Goal: Navigation & Orientation: Find specific page/section

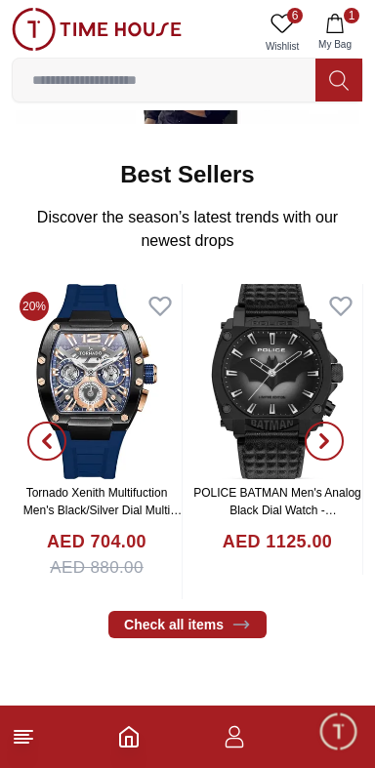
scroll to position [542, 0]
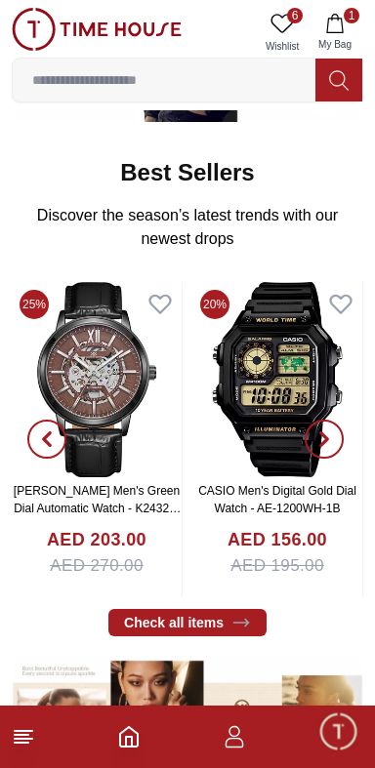
click at [284, 21] on icon at bounding box center [281, 23] width 23 height 23
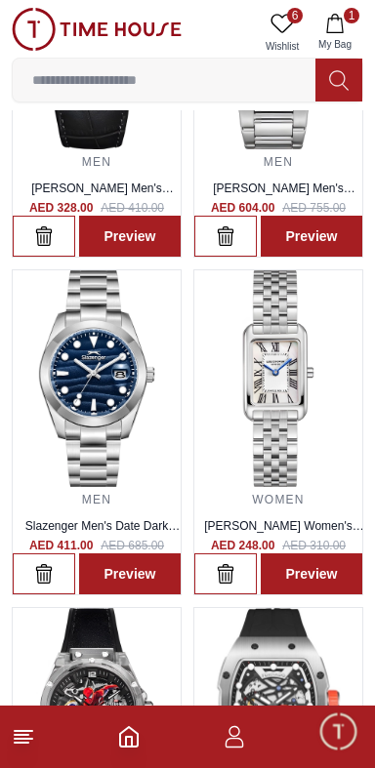
scroll to position [247, 0]
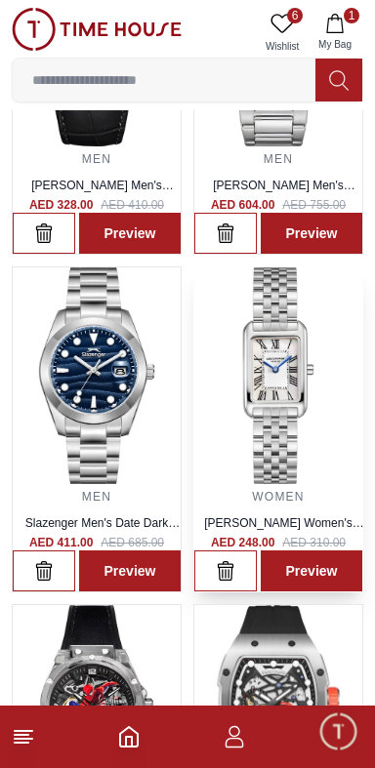
click at [299, 438] on img at bounding box center [278, 375] width 168 height 216
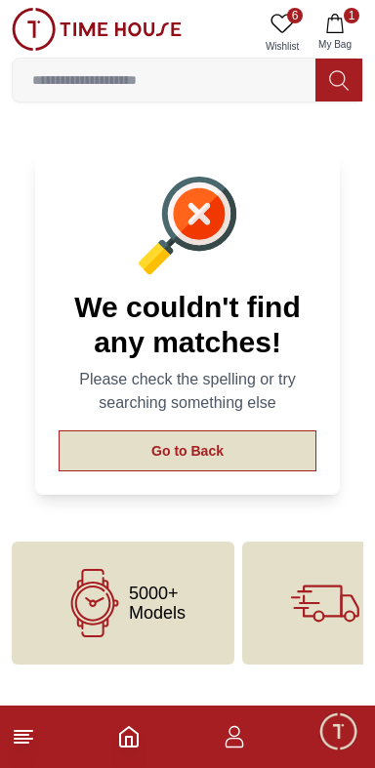
click at [269, 449] on button "Go to Back" at bounding box center [188, 451] width 258 height 41
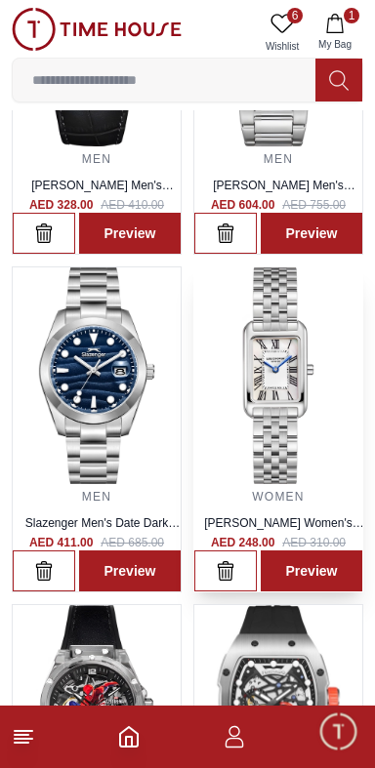
click at [303, 402] on img at bounding box center [278, 375] width 168 height 216
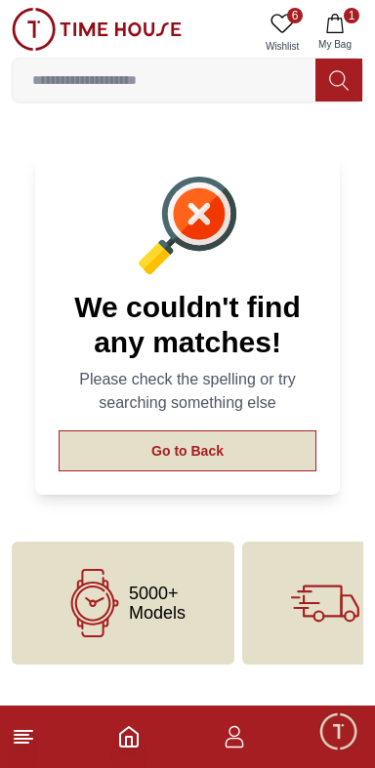
click at [247, 445] on button "Go to Back" at bounding box center [188, 451] width 258 height 41
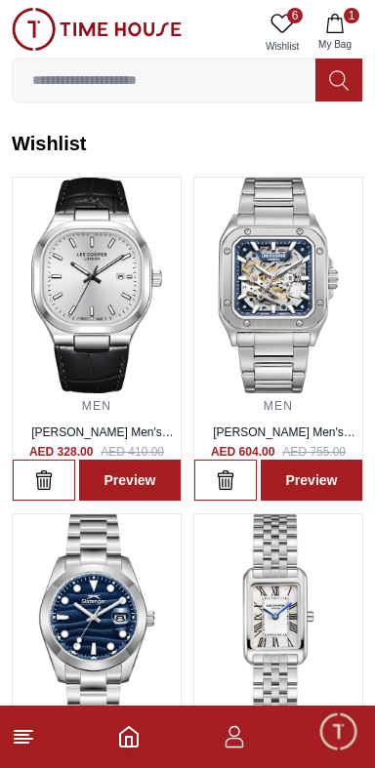
scroll to position [247, 0]
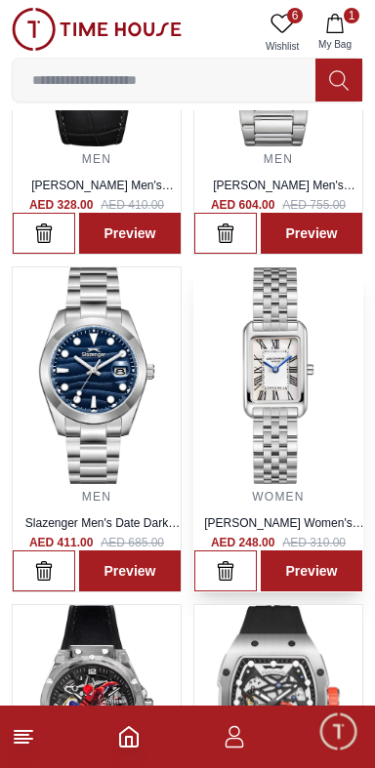
click at [311, 418] on img at bounding box center [278, 375] width 168 height 216
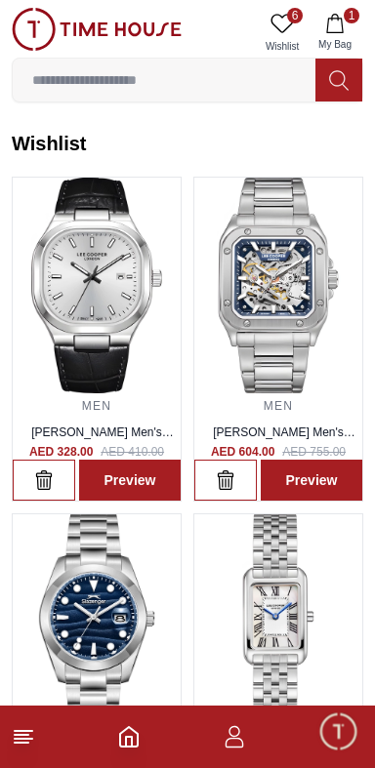
scroll to position [247, 0]
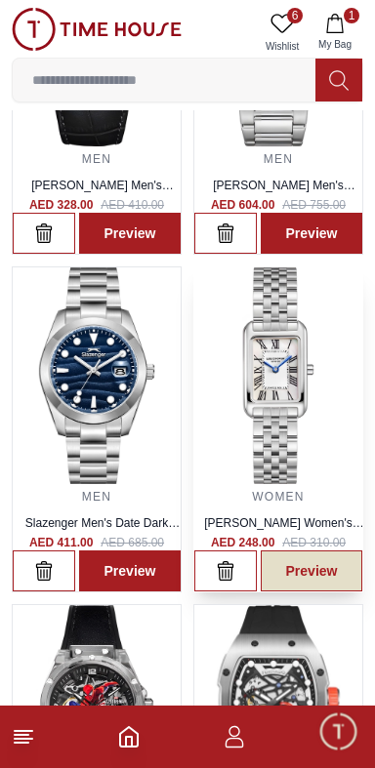
click at [311, 574] on link "Preview" at bounding box center [312, 571] width 102 height 41
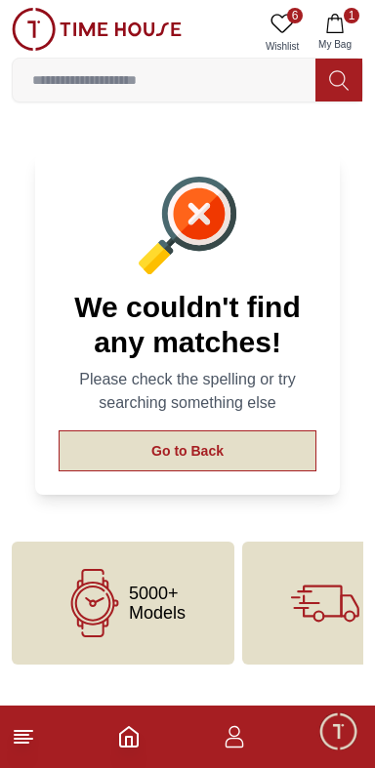
click at [273, 439] on button "Go to Back" at bounding box center [188, 451] width 258 height 41
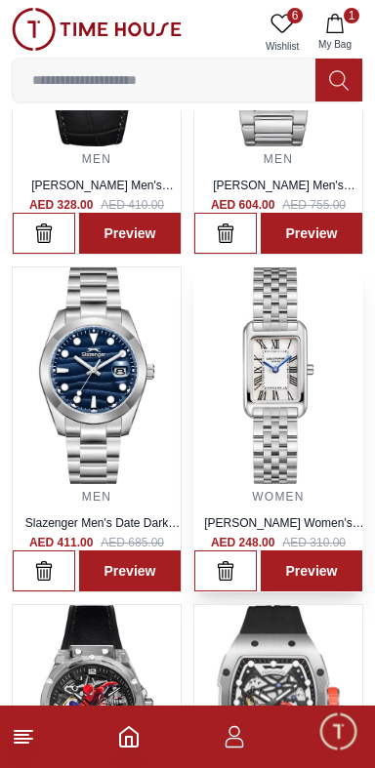
click at [283, 378] on img at bounding box center [278, 375] width 168 height 216
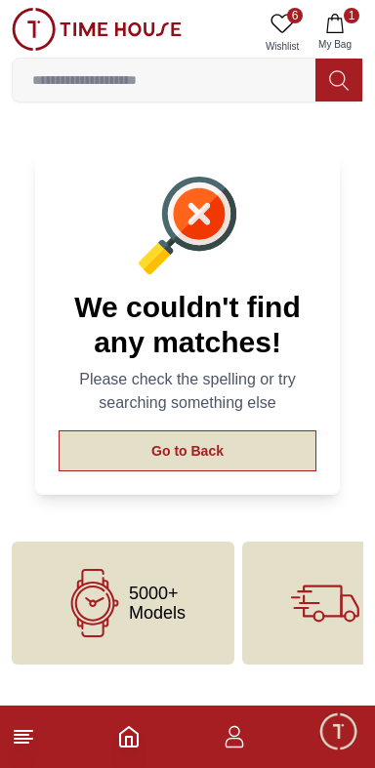
click at [271, 453] on button "Go to Back" at bounding box center [188, 451] width 258 height 41
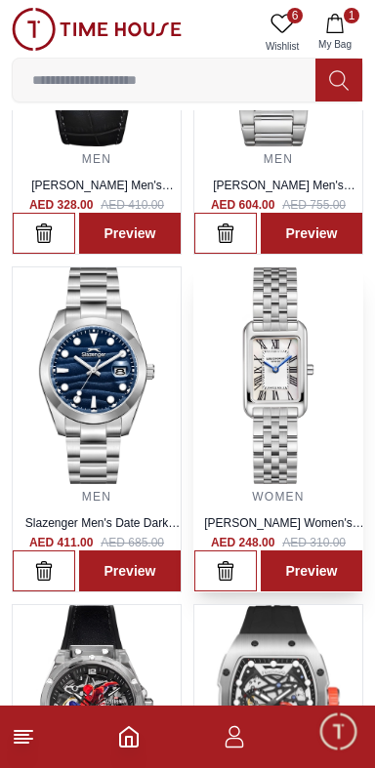
click at [283, 382] on img at bounding box center [278, 375] width 168 height 216
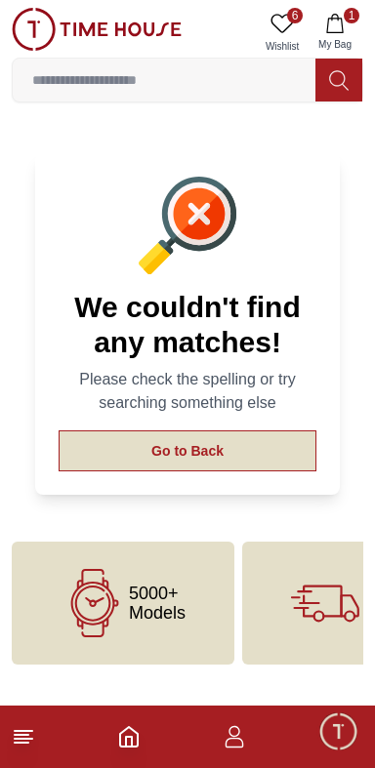
click at [258, 443] on button "Go to Back" at bounding box center [188, 451] width 258 height 41
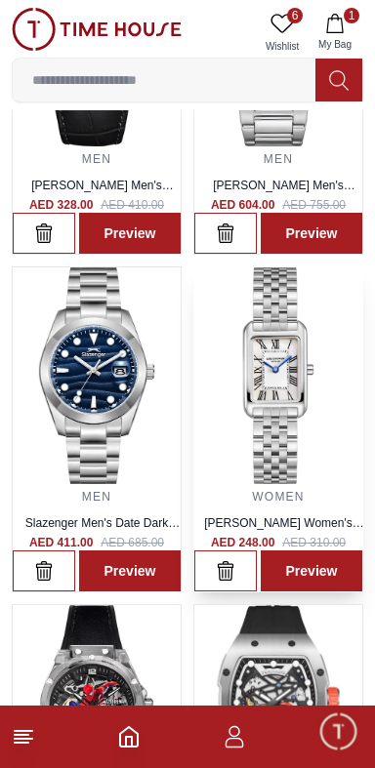
click at [268, 389] on img at bounding box center [278, 375] width 168 height 216
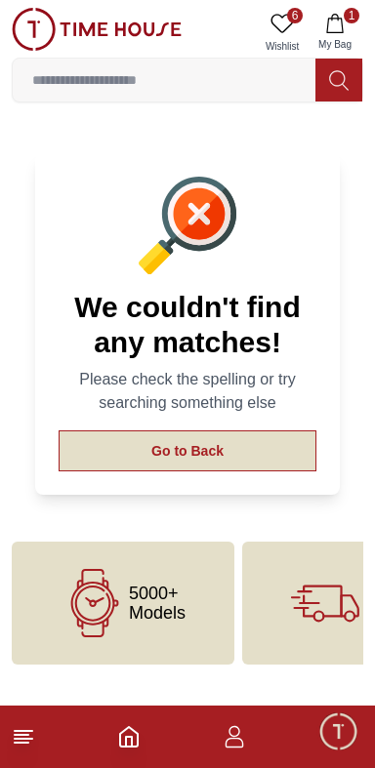
click at [268, 461] on button "Go to Back" at bounding box center [188, 451] width 258 height 41
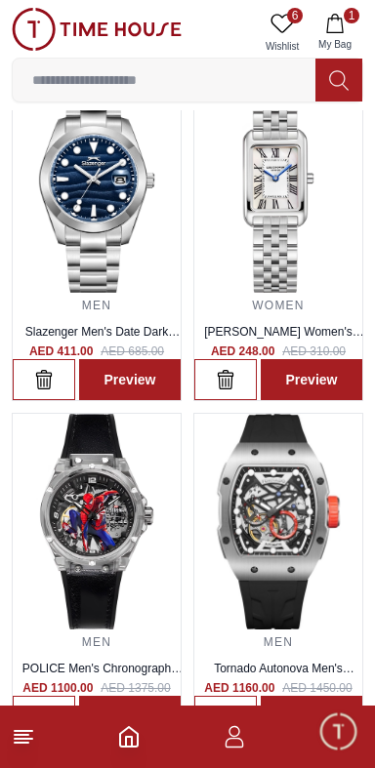
scroll to position [434, 0]
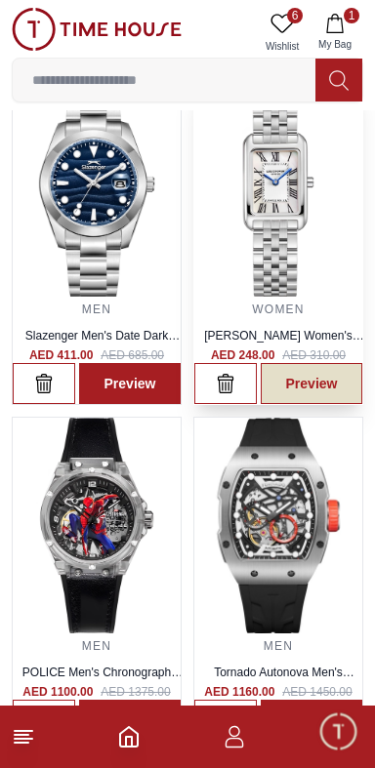
click at [314, 386] on link "Preview" at bounding box center [312, 383] width 102 height 41
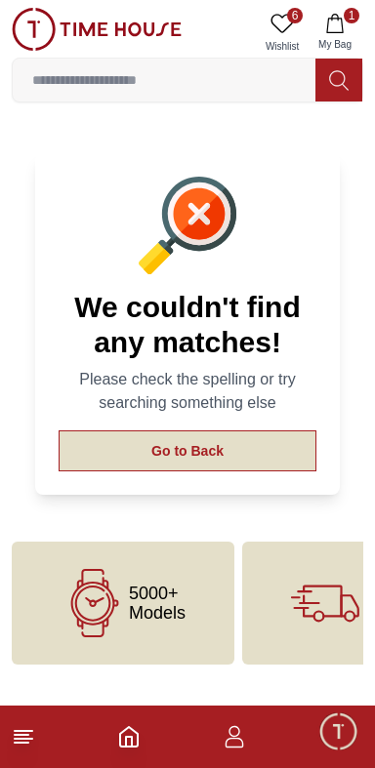
click at [286, 455] on button "Go to Back" at bounding box center [188, 451] width 258 height 41
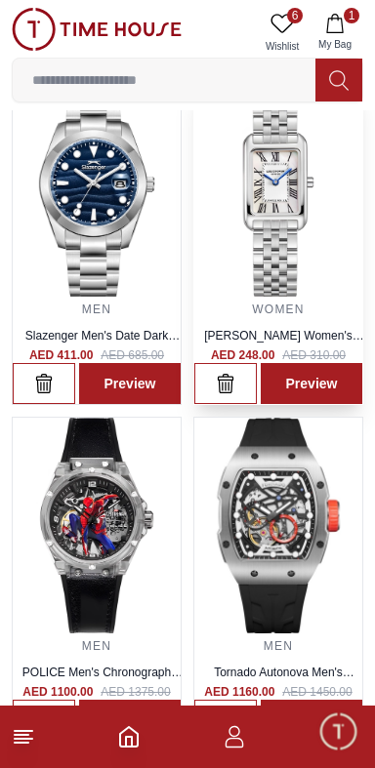
click at [274, 213] on img at bounding box center [278, 188] width 168 height 216
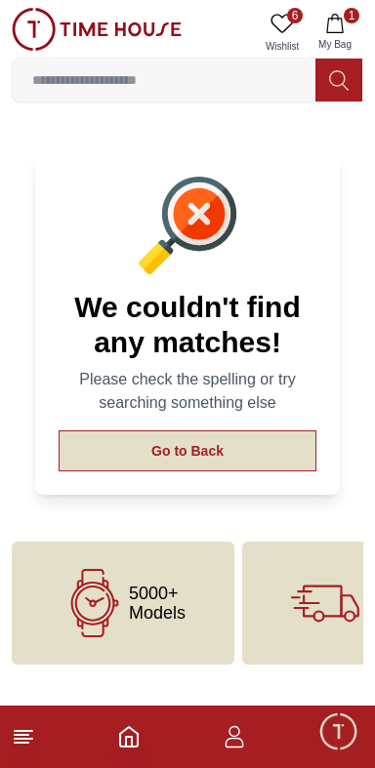
click at [276, 454] on button "Go to Back" at bounding box center [188, 451] width 258 height 41
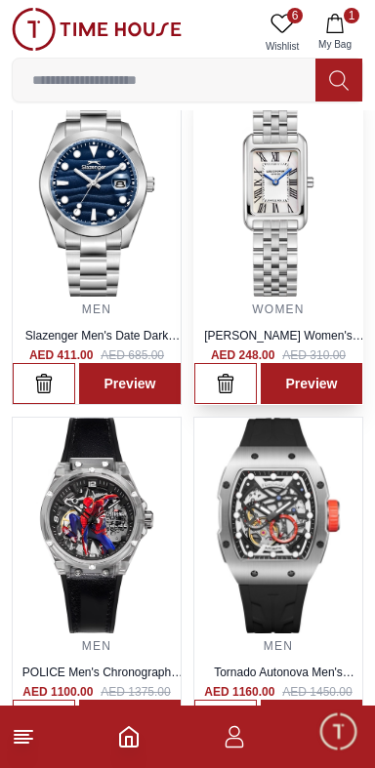
click at [285, 233] on img at bounding box center [278, 188] width 168 height 216
